Goal: Information Seeking & Learning: Learn about a topic

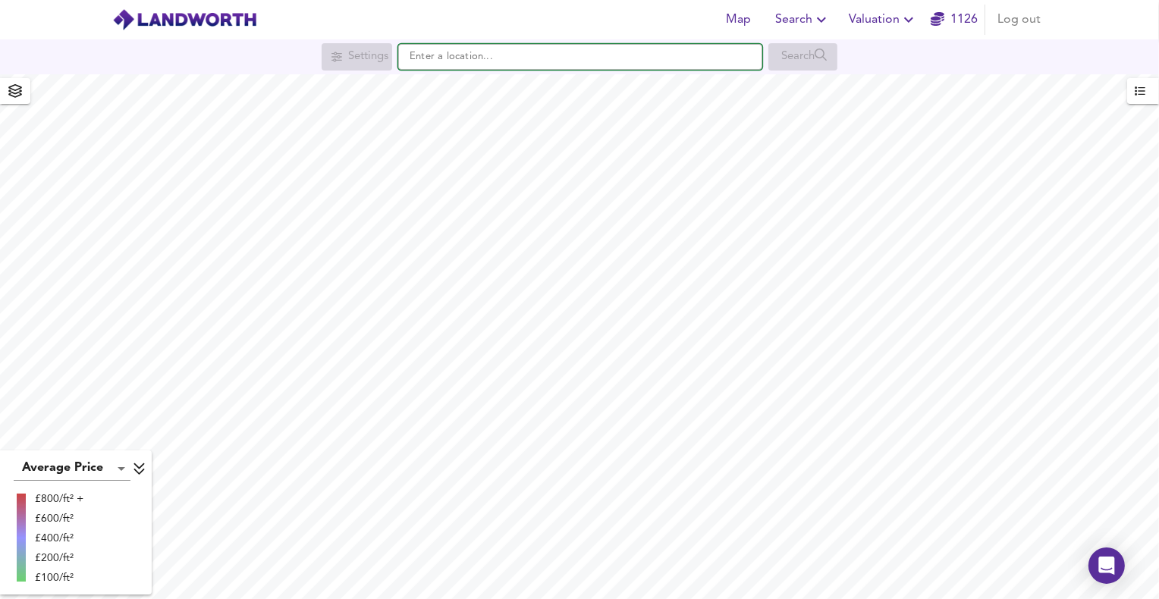
click at [493, 65] on input "text" at bounding box center [580, 57] width 364 height 26
paste input "CO10 7EF"
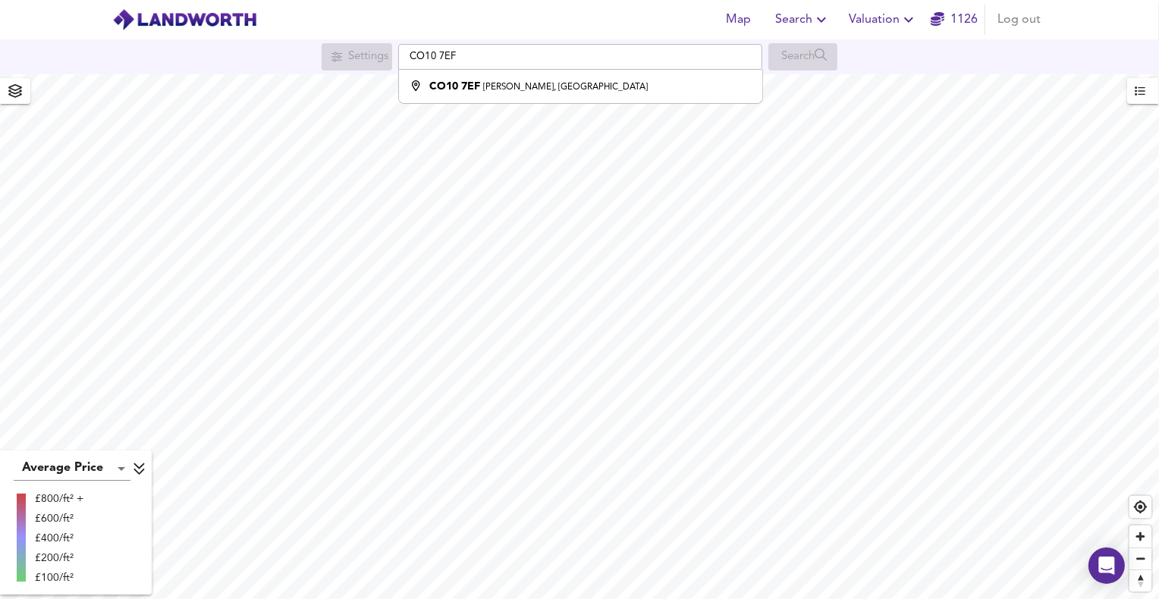
click at [504, 96] on li "CO10 7EF [PERSON_NAME], [GEOGRAPHIC_DATA]" at bounding box center [580, 86] width 363 height 33
type input "[PERSON_NAME][STREET_ADDRESS]"
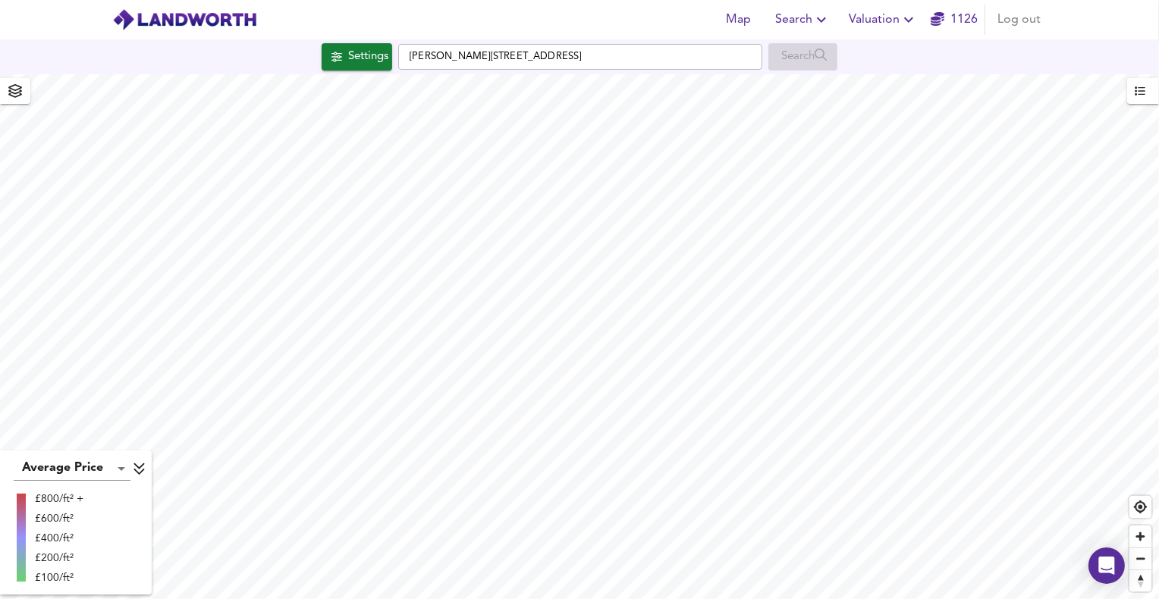
checkbox input "false"
checkbox input "true"
